Goal: Task Accomplishment & Management: Use online tool/utility

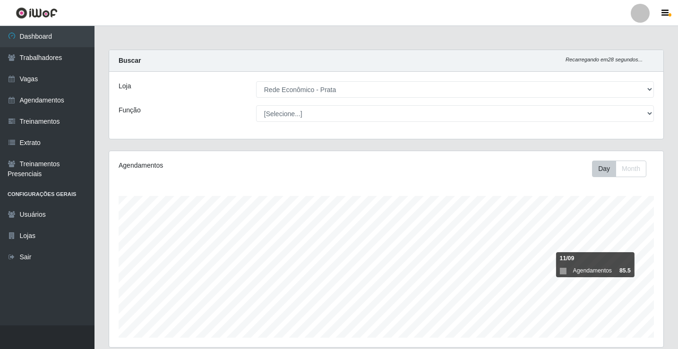
select select "192"
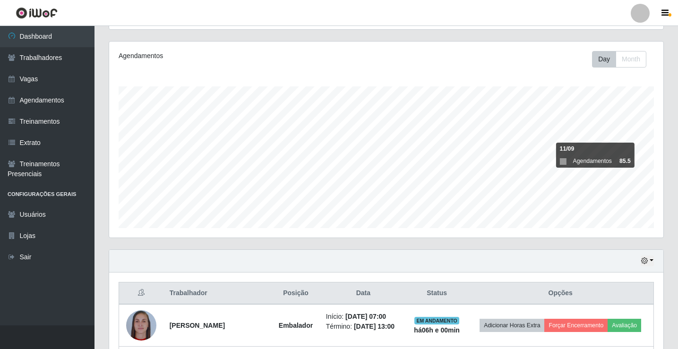
scroll to position [378, 0]
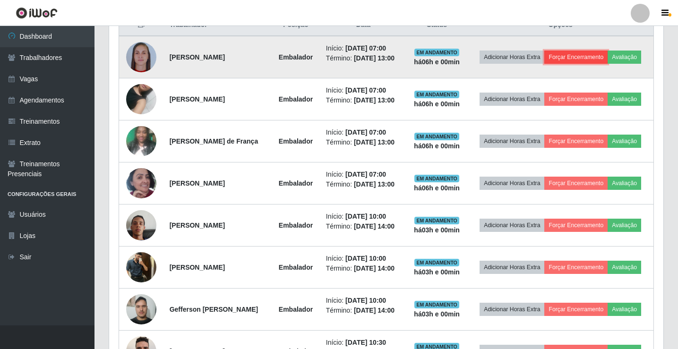
click at [586, 58] on button "Forçar Encerramento" at bounding box center [575, 57] width 63 height 13
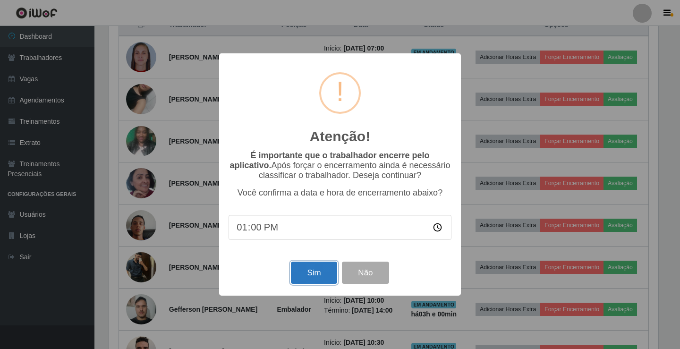
click at [321, 273] on button "Sim" at bounding box center [314, 273] width 46 height 22
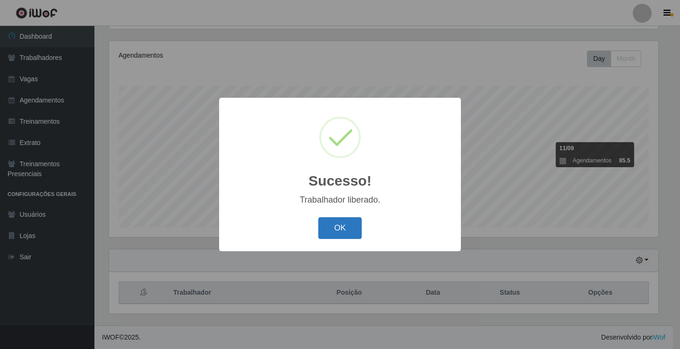
click at [340, 230] on button "OK" at bounding box center [340, 228] width 44 height 22
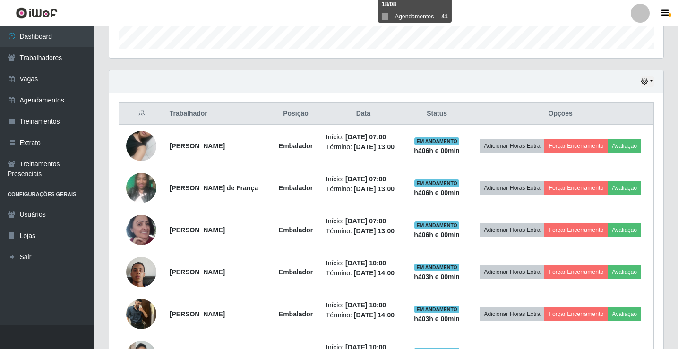
scroll to position [346, 0]
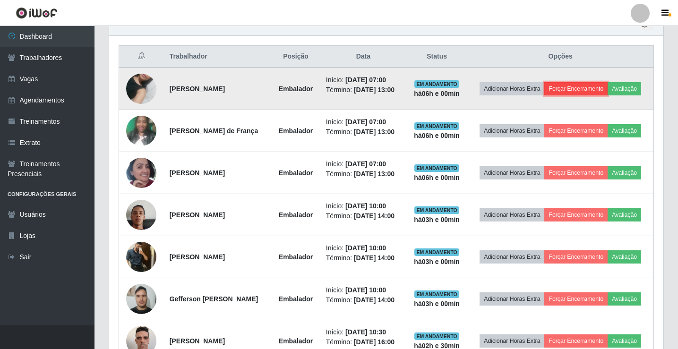
click at [569, 89] on button "Forçar Encerramento" at bounding box center [575, 88] width 63 height 13
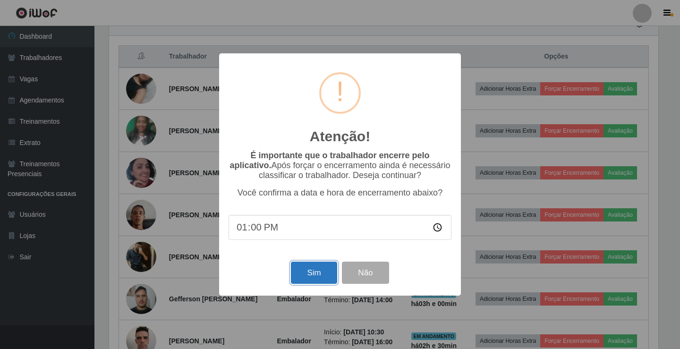
click at [304, 277] on button "Sim" at bounding box center [314, 273] width 46 height 22
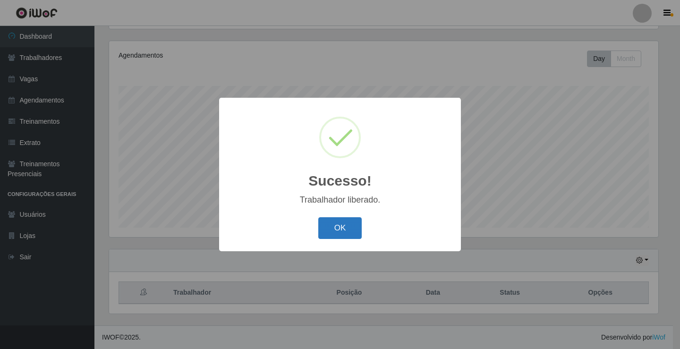
click at [352, 224] on button "OK" at bounding box center [340, 228] width 44 height 22
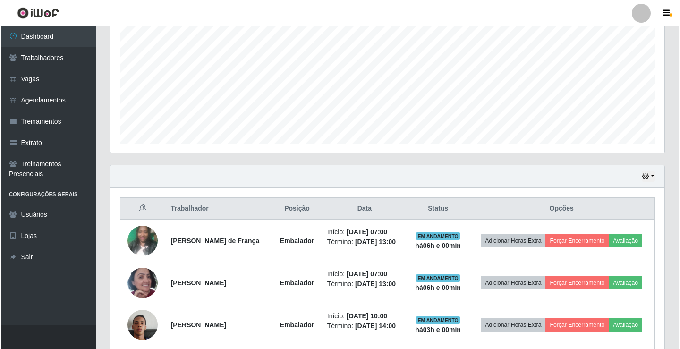
scroll to position [346, 0]
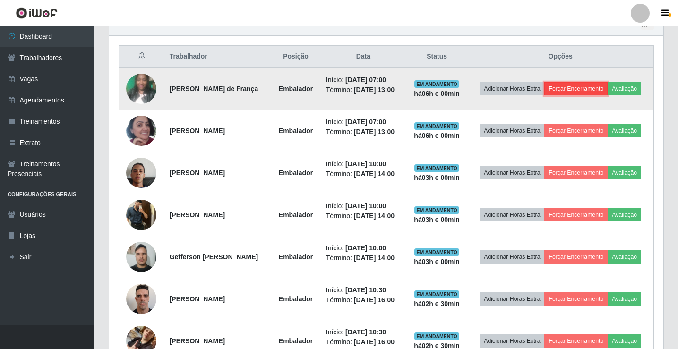
click at [585, 91] on button "Forçar Encerramento" at bounding box center [575, 88] width 63 height 13
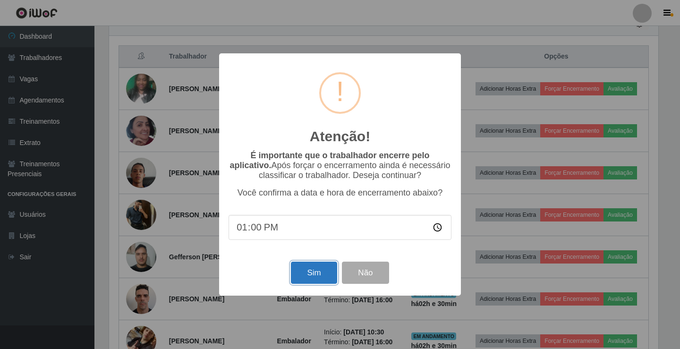
click at [304, 268] on button "Sim" at bounding box center [314, 273] width 46 height 22
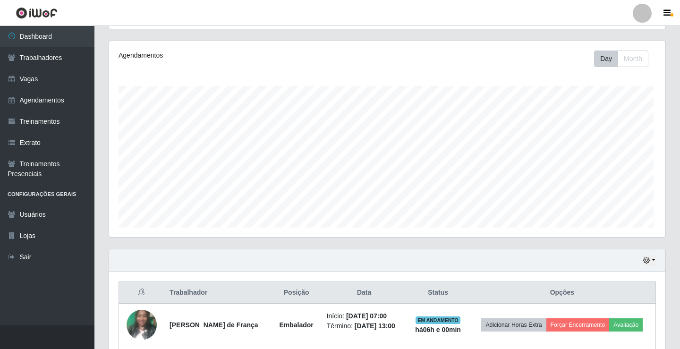
scroll to position [0, 0]
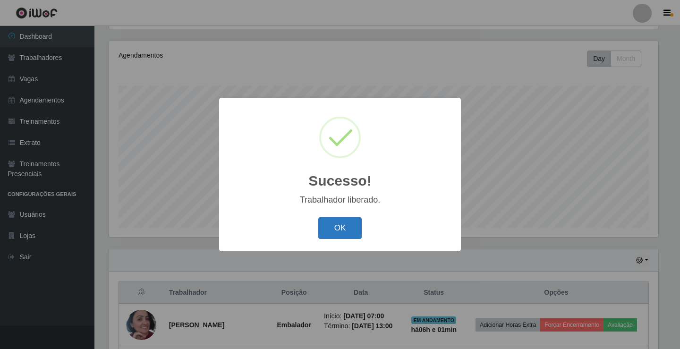
click at [347, 236] on button "OK" at bounding box center [340, 228] width 44 height 22
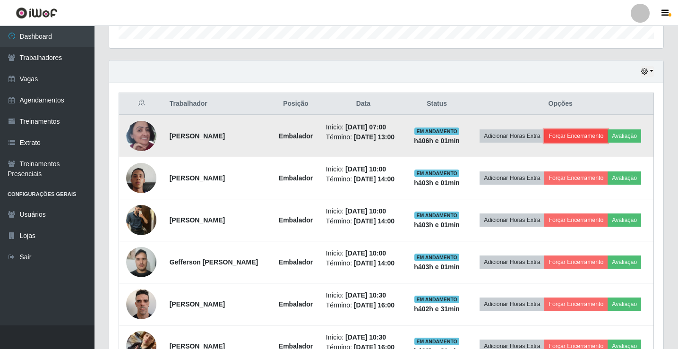
click at [576, 137] on button "Forçar Encerramento" at bounding box center [575, 135] width 63 height 13
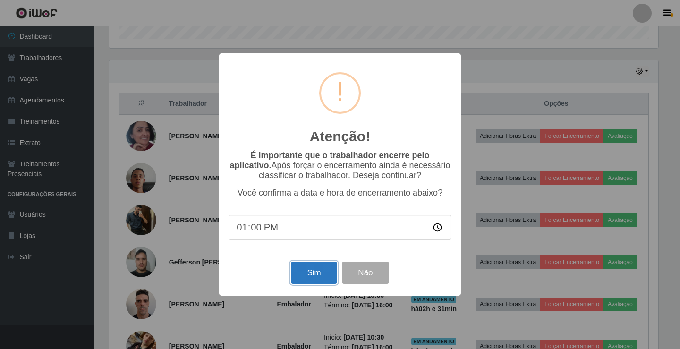
click at [301, 275] on button "Sim" at bounding box center [314, 273] width 46 height 22
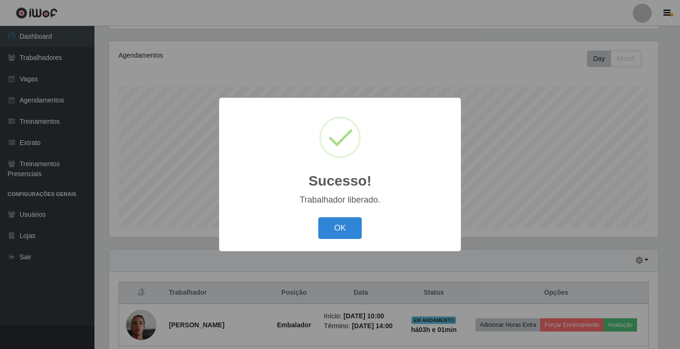
drag, startPoint x: 357, startPoint y: 224, endPoint x: 408, endPoint y: 203, distance: 55.1
click at [356, 224] on button "OK" at bounding box center [340, 228] width 44 height 22
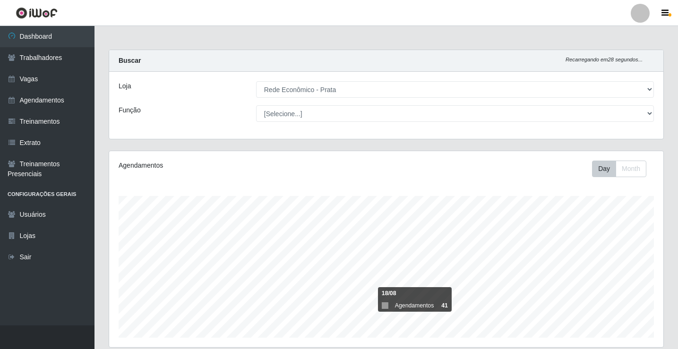
select select "192"
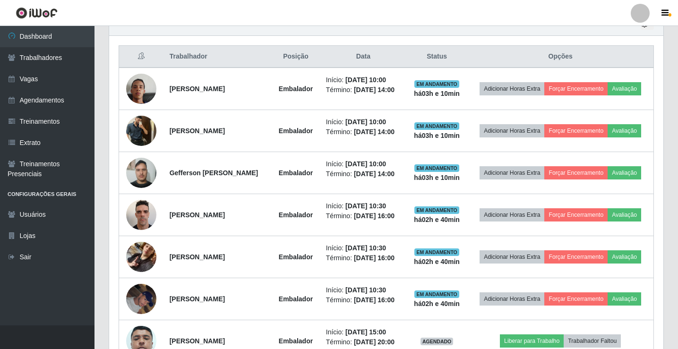
scroll to position [196, 554]
